Goal: Information Seeking & Learning: Compare options

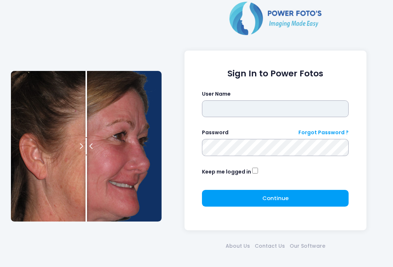
click at [265, 106] on input "text" at bounding box center [275, 108] width 147 height 17
type input "**********"
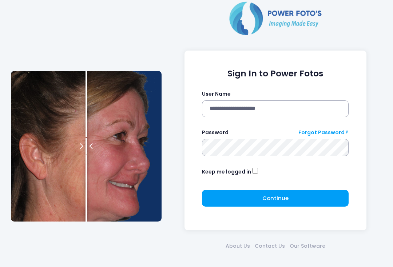
click button "submit" at bounding box center [0, 0] width 0 height 0
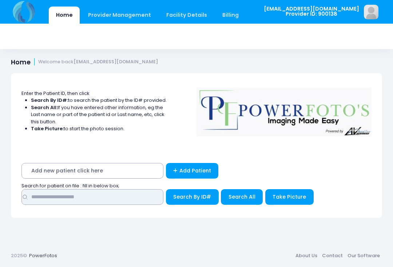
click at [107, 198] on input "text" at bounding box center [92, 197] width 142 height 16
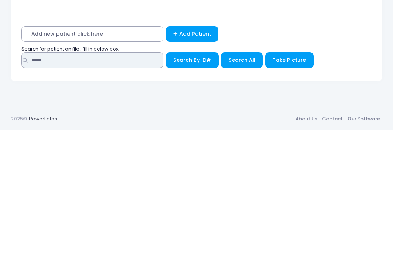
type input "*****"
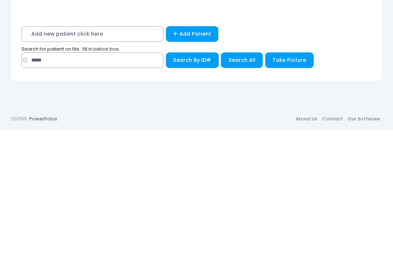
click at [244, 193] on span "Search All" at bounding box center [242, 196] width 27 height 7
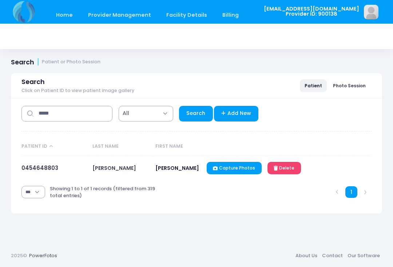
select select "***"
click at [46, 169] on link "0454648803" at bounding box center [39, 168] width 37 height 8
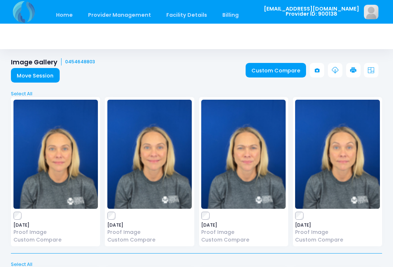
click at [281, 71] on link "Custom Compare" at bounding box center [276, 70] width 61 height 15
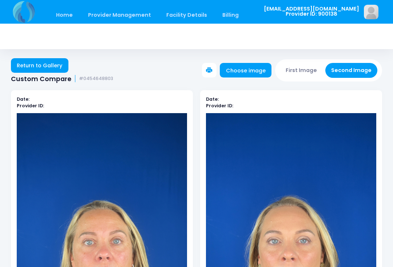
click at [304, 70] on button "First Image" at bounding box center [301, 70] width 43 height 15
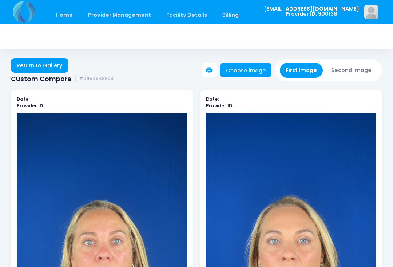
click at [259, 70] on link "Choose image" at bounding box center [246, 70] width 52 height 15
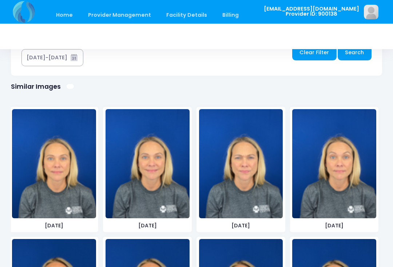
scroll to position [437, 0]
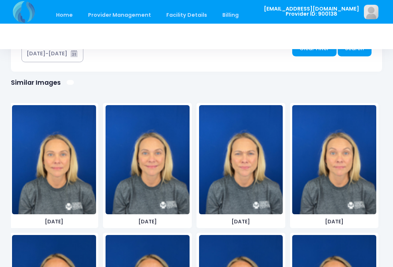
click at [337, 186] on img at bounding box center [334, 159] width 84 height 109
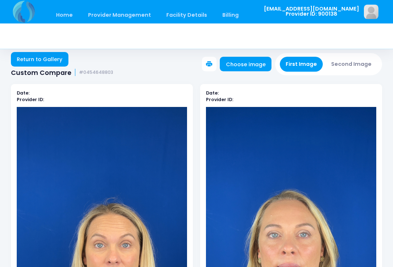
scroll to position [0, 0]
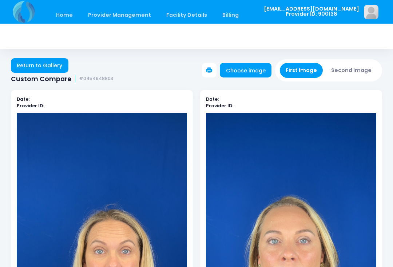
click at [250, 74] on link "Choose image" at bounding box center [246, 70] width 52 height 15
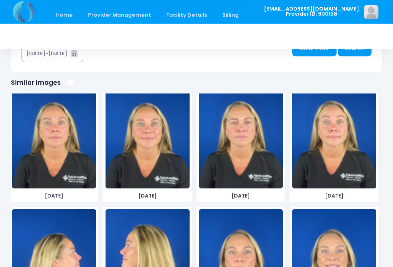
scroll to position [416, 0]
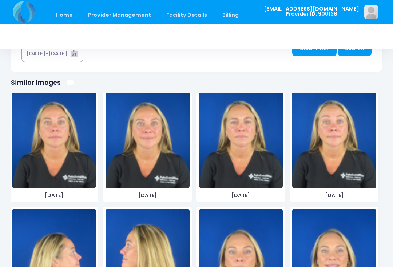
click at [341, 151] on img at bounding box center [334, 133] width 84 height 109
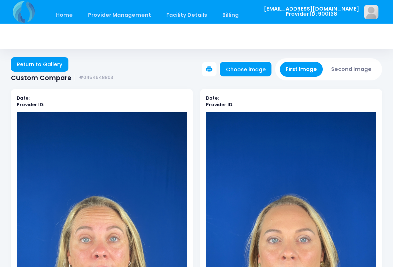
scroll to position [0, 0]
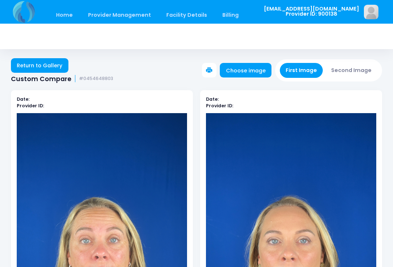
click at [357, 70] on button "Second Image" at bounding box center [351, 70] width 52 height 15
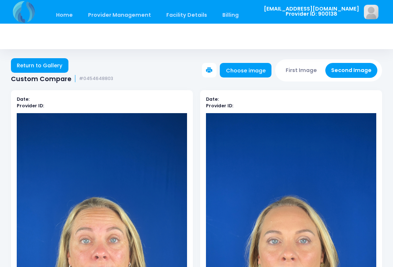
click at [253, 73] on link "Choose image" at bounding box center [246, 70] width 52 height 15
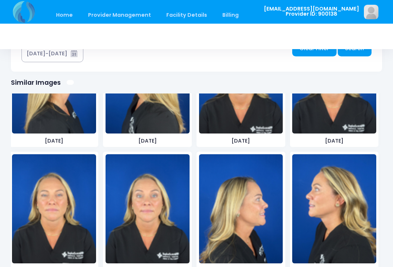
scroll to position [600, 0]
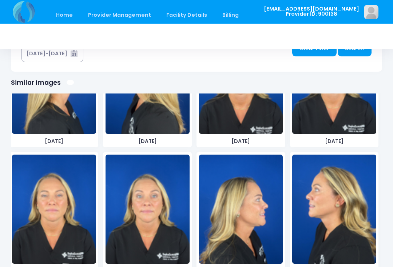
click at [152, 214] on img at bounding box center [148, 209] width 84 height 109
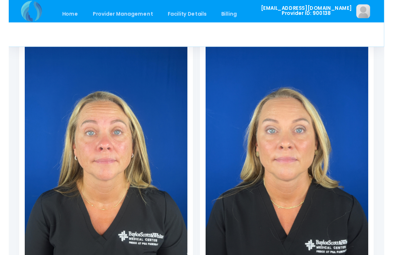
scroll to position [0, 0]
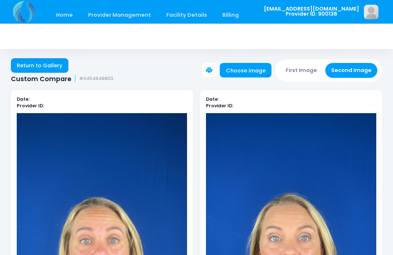
click at [307, 68] on button "First Image" at bounding box center [301, 70] width 43 height 15
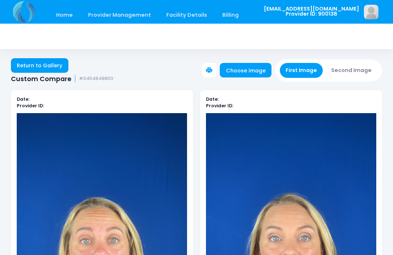
click at [260, 71] on link "Choose image" at bounding box center [246, 70] width 52 height 15
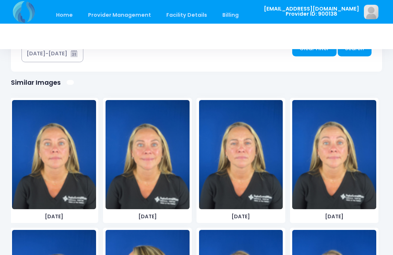
scroll to position [396, 0]
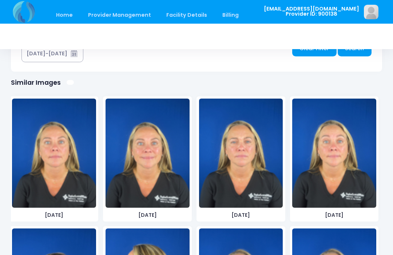
click at [60, 172] on img at bounding box center [54, 153] width 84 height 109
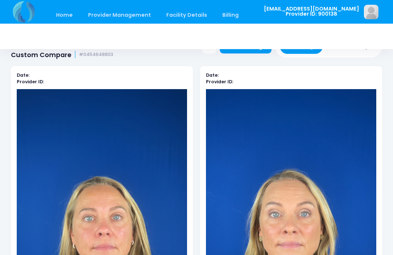
scroll to position [3, 0]
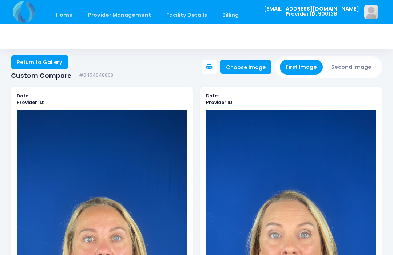
click at [353, 61] on button "Second Image" at bounding box center [351, 67] width 52 height 15
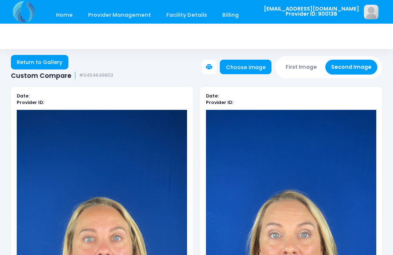
click at [257, 68] on link "Choose image" at bounding box center [246, 67] width 52 height 15
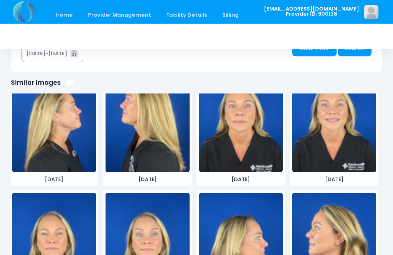
scroll to position [563, 0]
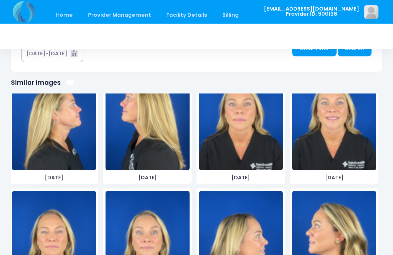
click at [247, 136] on img at bounding box center [241, 115] width 84 height 109
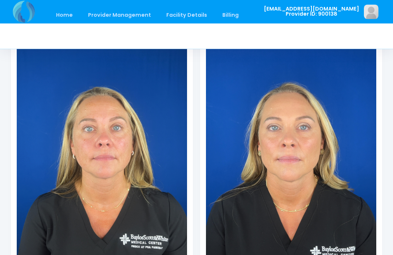
scroll to position [114, 0]
